Goal: Task Accomplishment & Management: Manage account settings

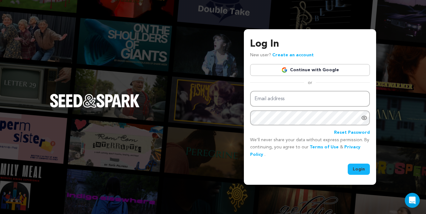
click at [326, 71] on link "Continue with Google" at bounding box center [310, 70] width 120 height 12
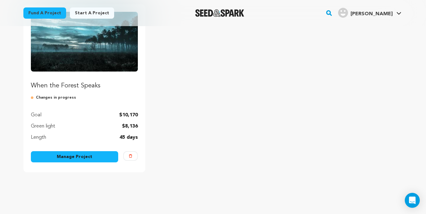
scroll to position [91, 0]
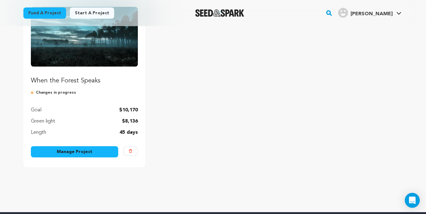
click at [70, 149] on link "Manage Project" at bounding box center [74, 151] width 87 height 11
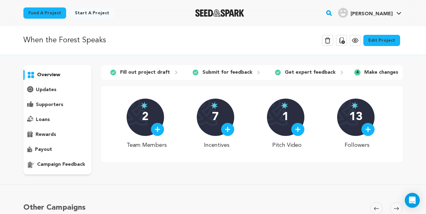
click at [48, 77] on p "overview" at bounding box center [48, 74] width 23 height 7
click at [43, 91] on p "updates" at bounding box center [46, 89] width 21 height 7
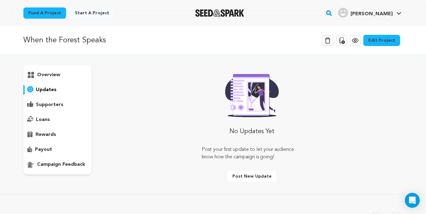
click at [44, 104] on p "supporters" at bounding box center [49, 104] width 27 height 7
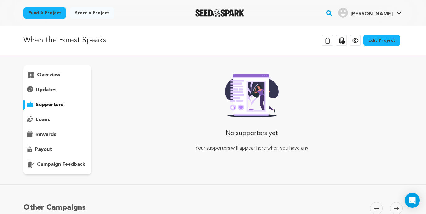
click at [38, 135] on p "rewards" at bounding box center [46, 134] width 21 height 7
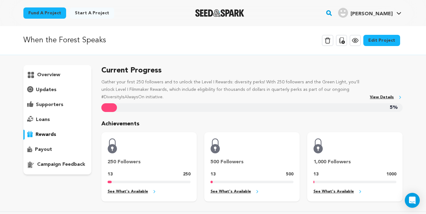
click at [381, 47] on div "Edit Project" at bounding box center [381, 42] width 37 height 14
click at [388, 41] on link "Edit Project" at bounding box center [381, 40] width 37 height 11
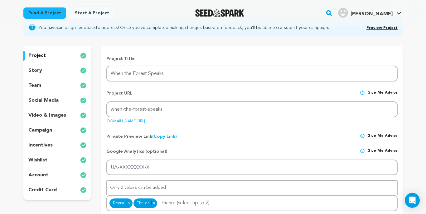
scroll to position [56, 0]
click at [45, 146] on p "incentives" at bounding box center [40, 144] width 24 height 7
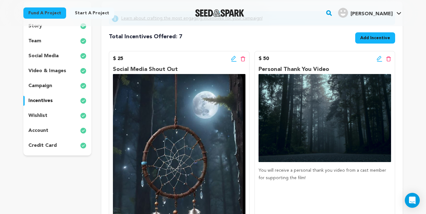
scroll to position [105, 0]
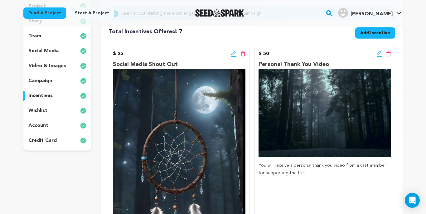
click at [47, 111] on div "wishlist" at bounding box center [57, 111] width 68 height 10
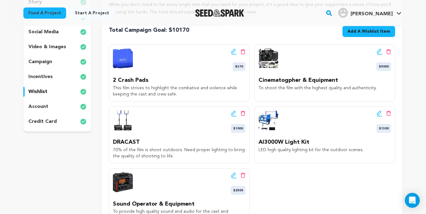
scroll to position [124, 0]
click at [388, 53] on icon at bounding box center [388, 51] width 5 height 5
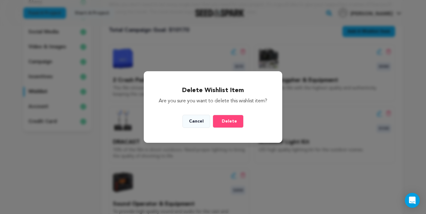
click at [227, 125] on span "Delete" at bounding box center [229, 121] width 15 height 6
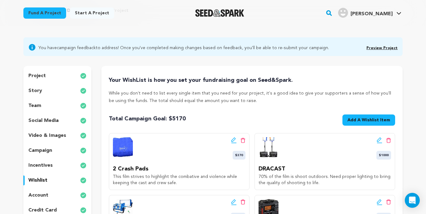
scroll to position [35, 0]
click at [381, 46] on link "Preview Project" at bounding box center [381, 48] width 31 height 4
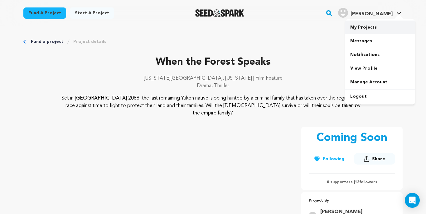
click at [370, 29] on link "My Projects" at bounding box center [380, 28] width 70 height 14
